Goal: Task Accomplishment & Management: Complete application form

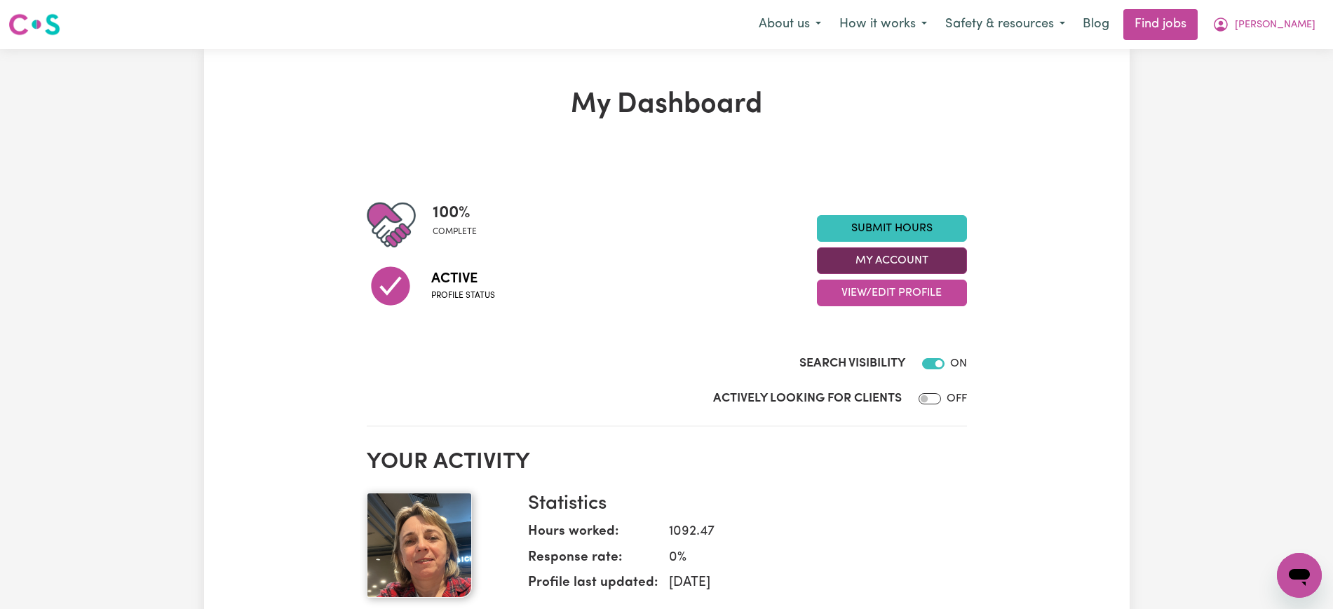
click at [856, 256] on button "My Account" at bounding box center [892, 260] width 150 height 27
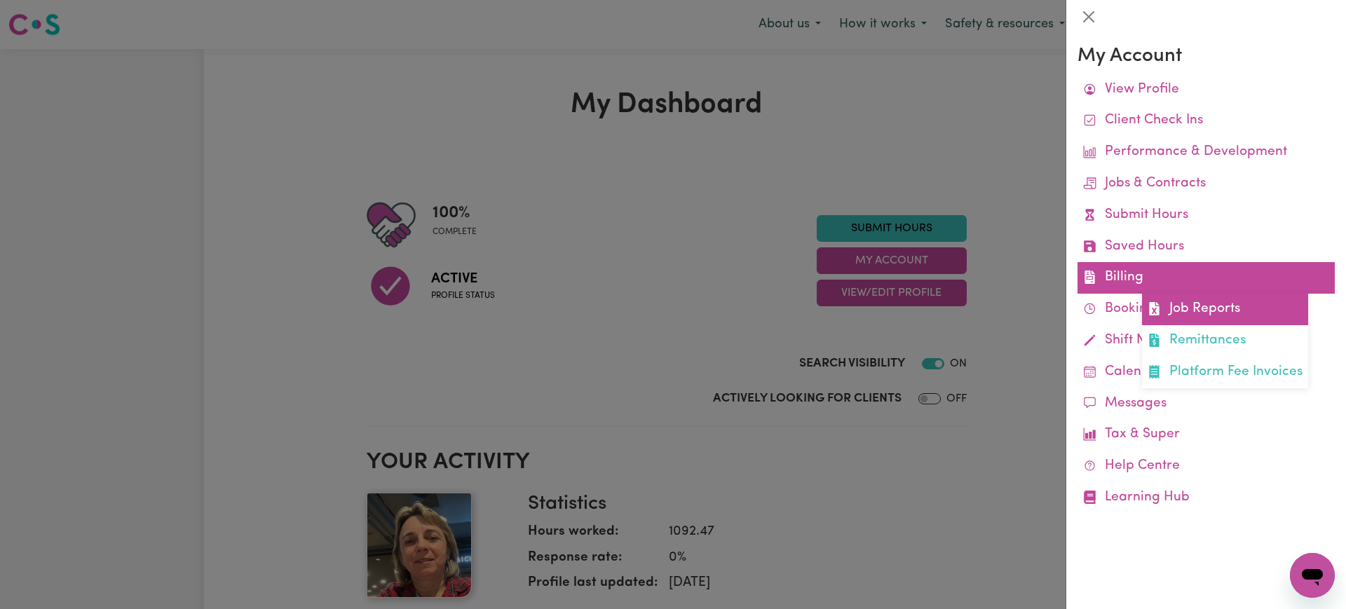
click at [1155, 313] on icon at bounding box center [1154, 308] width 13 height 13
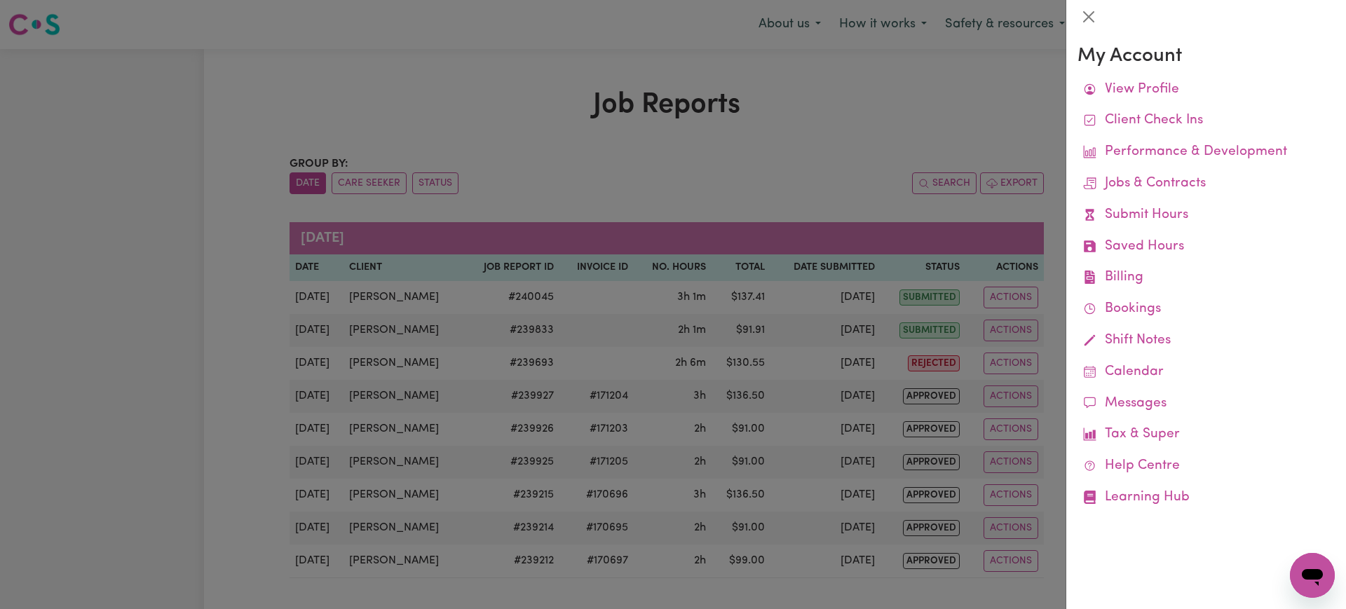
click at [794, 156] on div at bounding box center [673, 304] width 1346 height 609
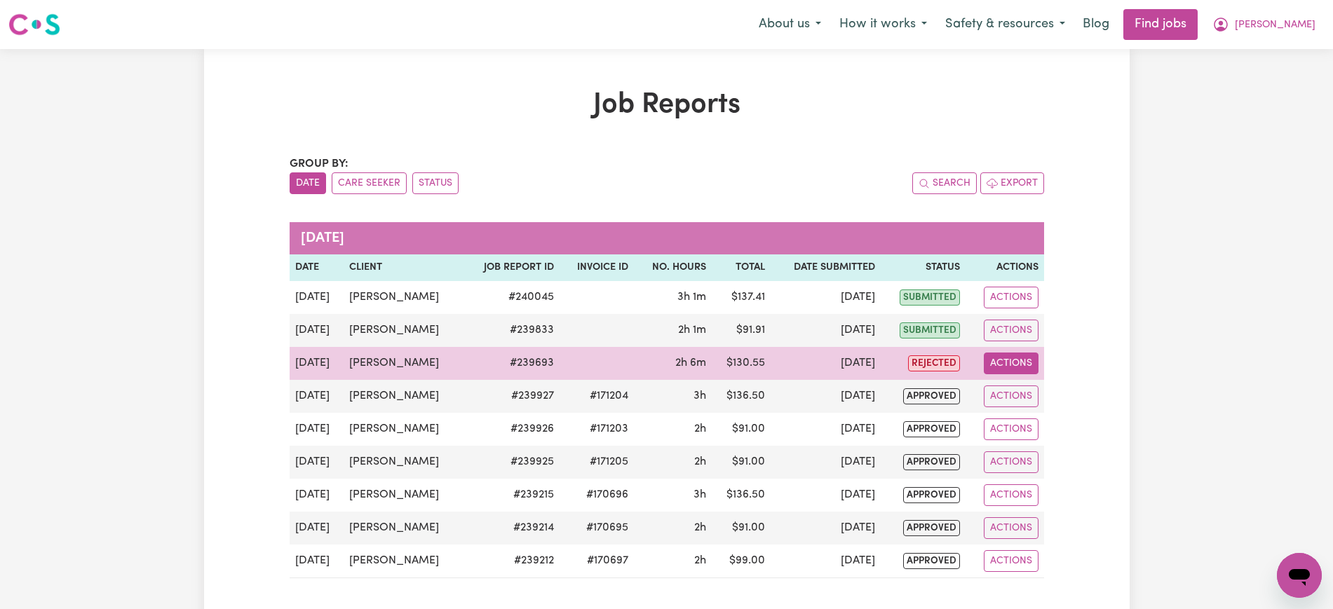
click at [986, 366] on button "Actions" at bounding box center [1011, 364] width 55 height 22
click at [995, 397] on link "View Job Report" at bounding box center [1044, 396] width 120 height 28
select select "pm"
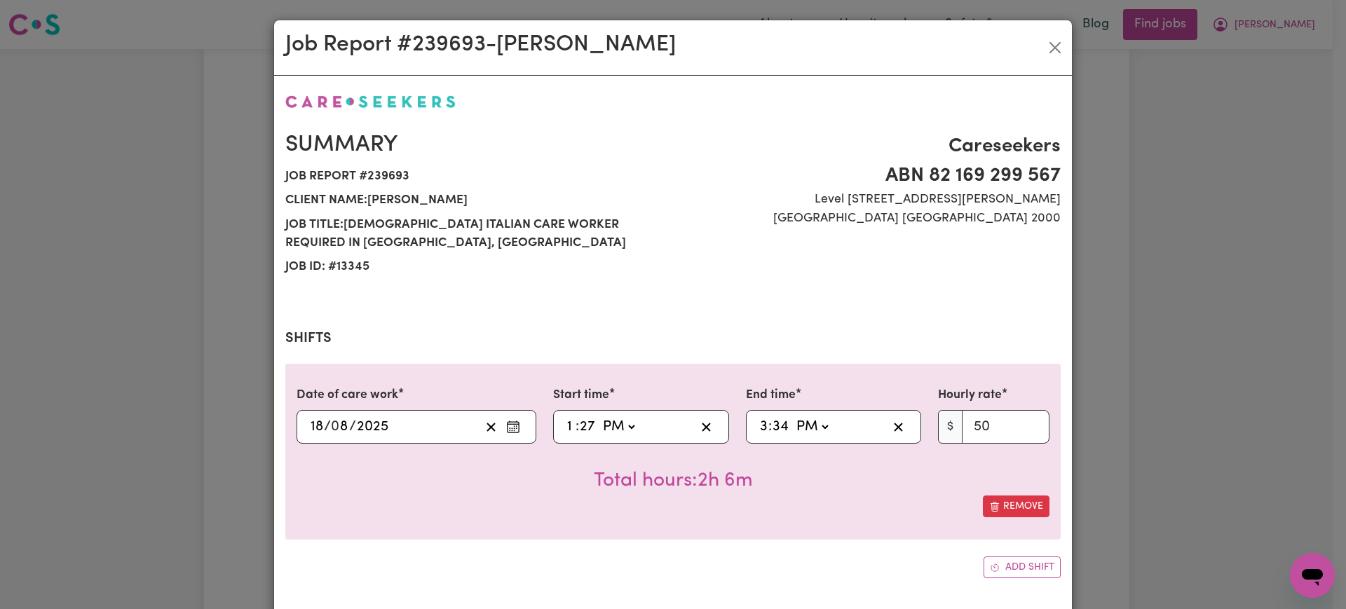
select select "50-Weekday"
click at [576, 424] on span ":" at bounding box center [578, 426] width 4 height 15
click at [582, 424] on input "27" at bounding box center [587, 426] width 17 height 21
type input "13:03"
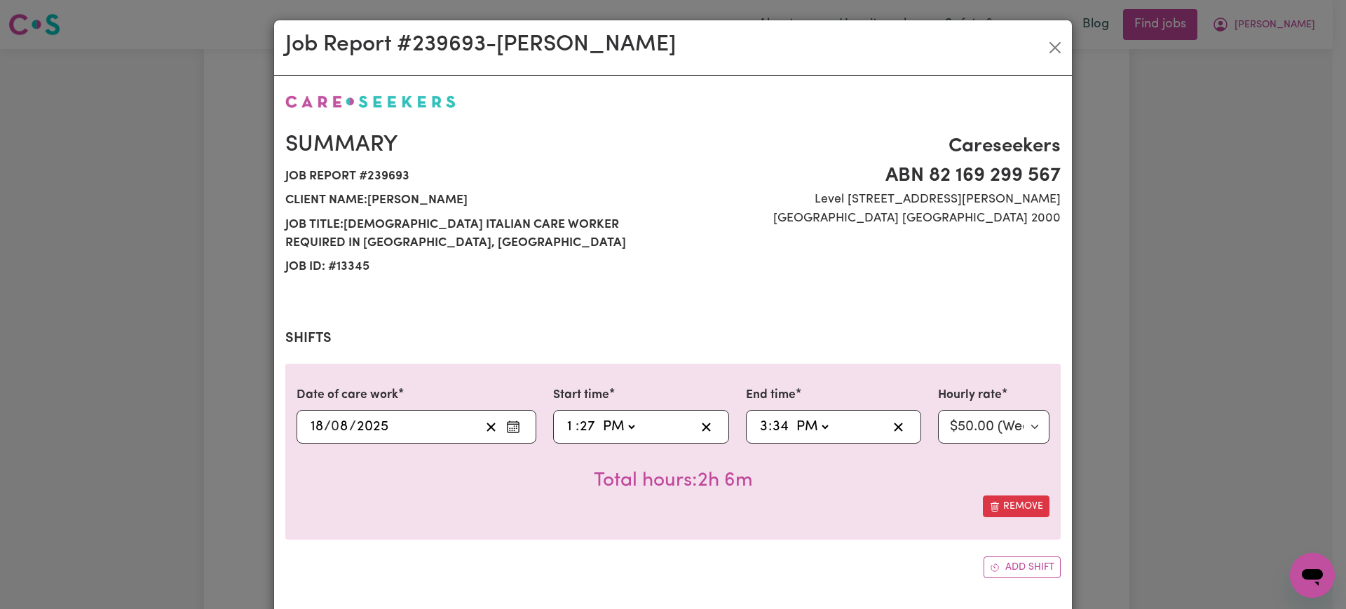
type input "3"
type input "13:30"
type input "30"
click at [774, 424] on input "34" at bounding box center [781, 426] width 18 height 21
type input "15:03"
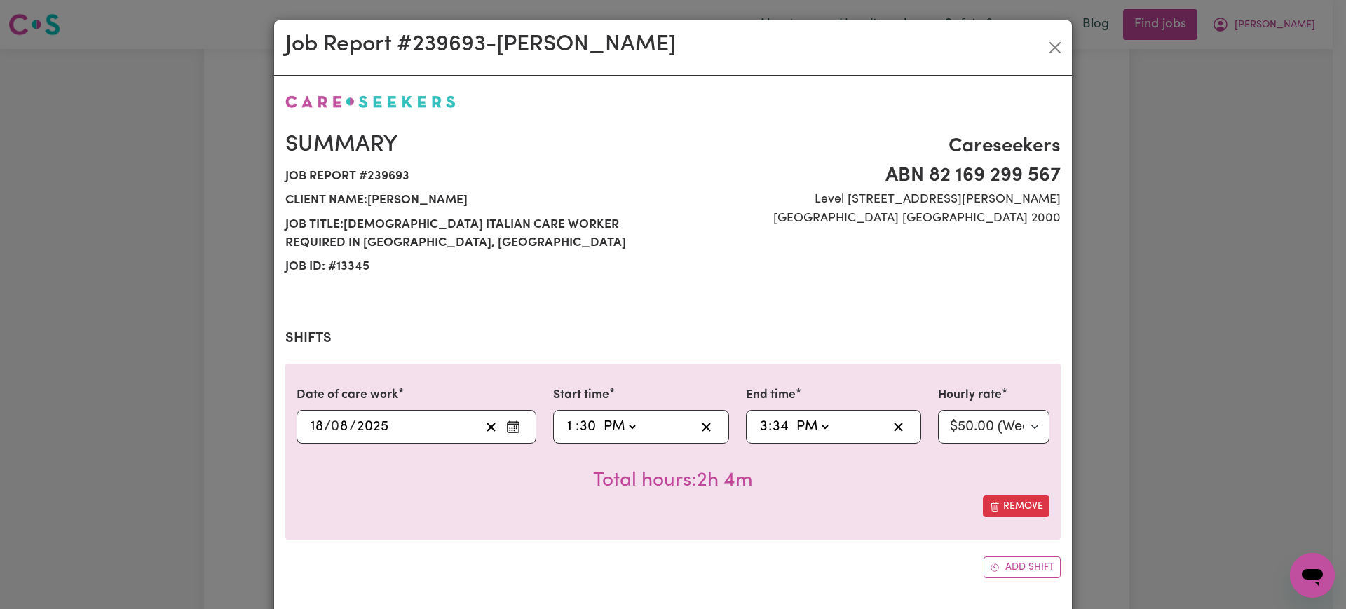
type input "3"
type input "15:30"
type input "30"
click at [754, 520] on div "Date of care work [DATE] 18 / 0 8 / 2025 Start time 13:30 1 : 30 AM PM End time…" at bounding box center [672, 452] width 775 height 176
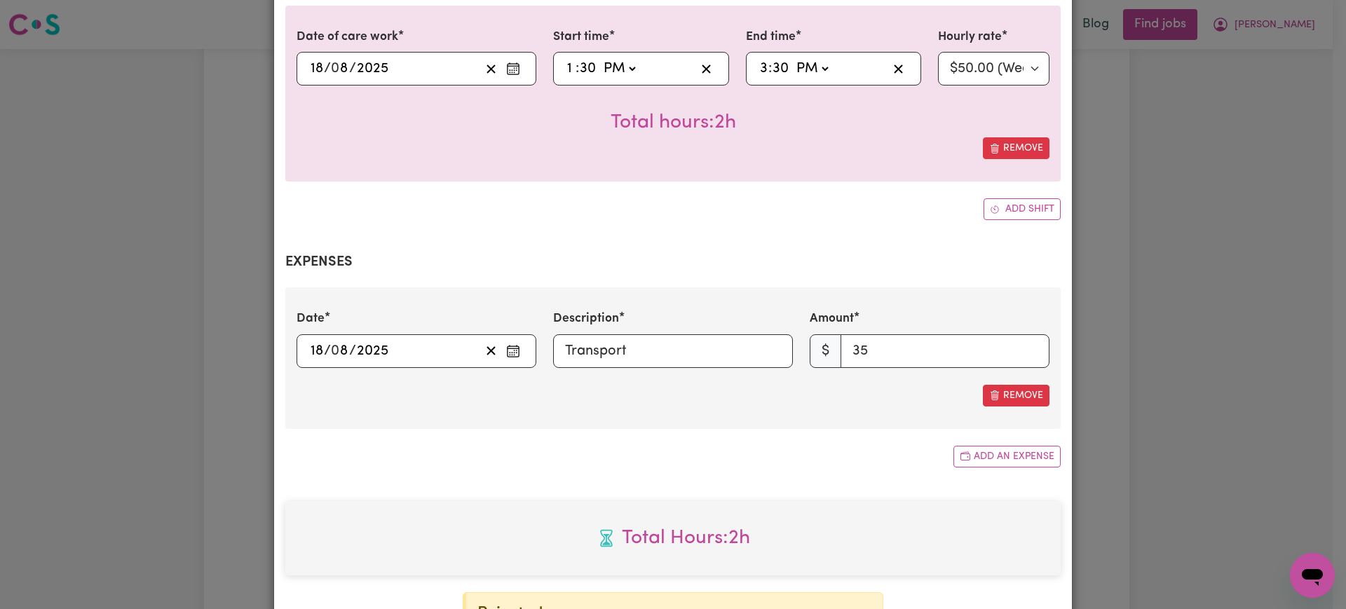
scroll to position [555, 0]
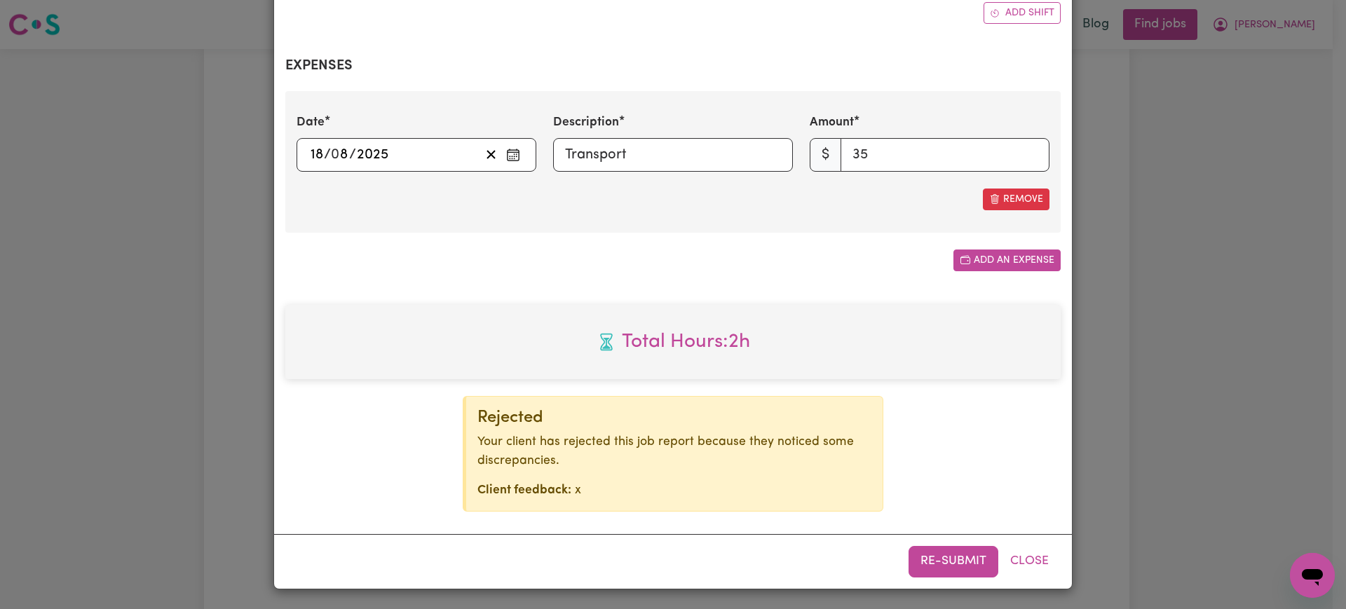
click at [984, 253] on button "Add an expense" at bounding box center [1006, 261] width 107 height 22
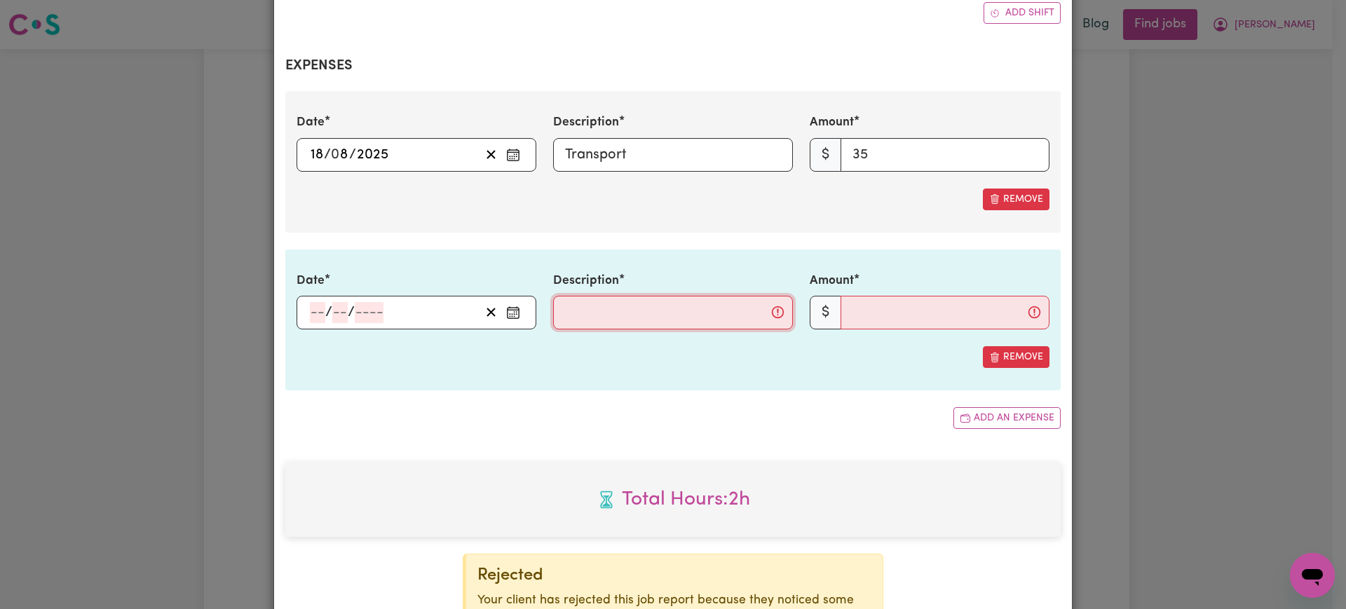
drag, startPoint x: 695, startPoint y: 308, endPoint x: 678, endPoint y: 306, distance: 16.9
click at [696, 308] on input "Description" at bounding box center [673, 313] width 240 height 34
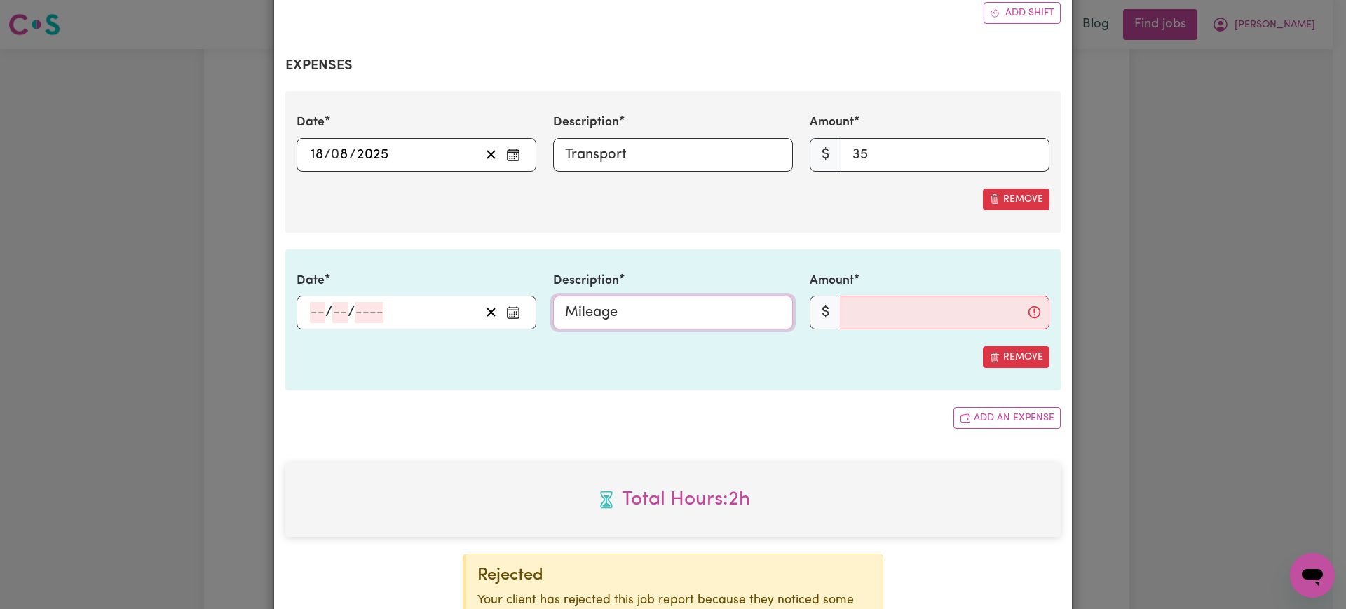
paste input "170168"
type input "Mileage 170168"
click at [925, 314] on input "Amount" at bounding box center [945, 313] width 209 height 34
type input "10"
click at [694, 324] on input "Mileage 170168" at bounding box center [673, 313] width 240 height 34
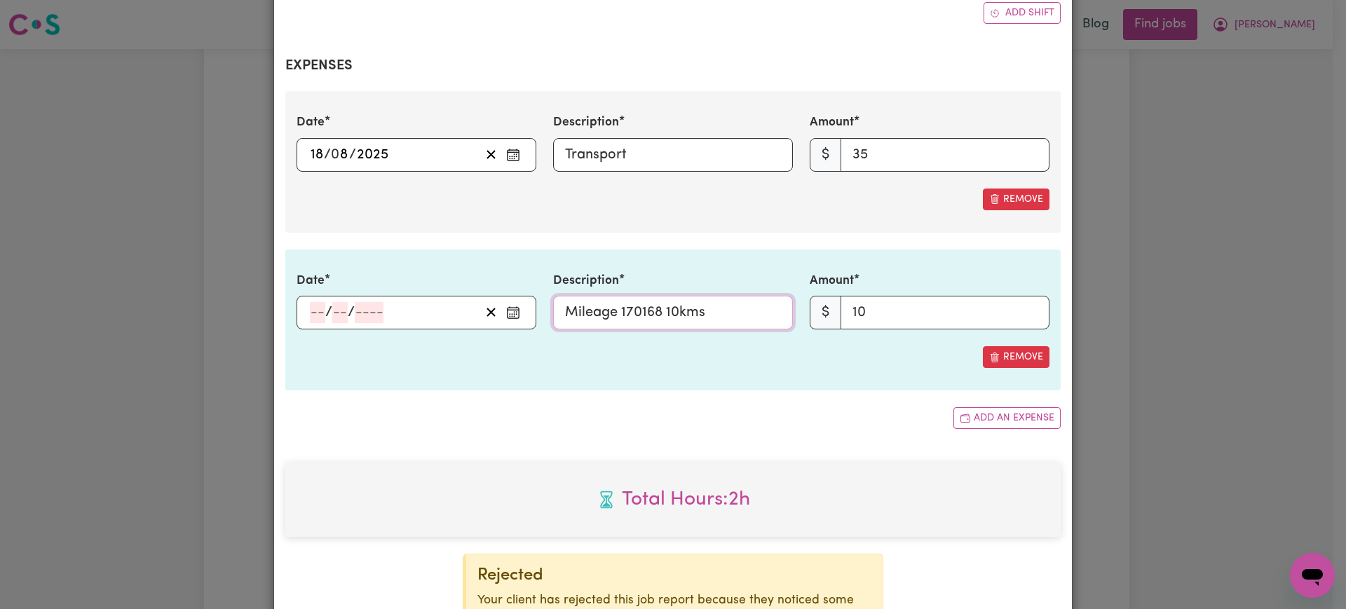
type input "Mileage 170168 10kms"
